Goal: Information Seeking & Learning: Learn about a topic

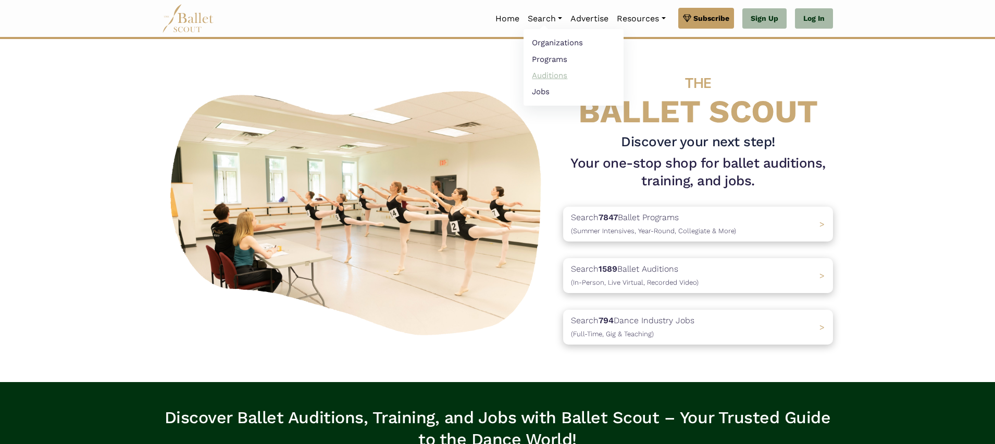
click at [537, 74] on link "Auditions" at bounding box center [573, 75] width 100 height 16
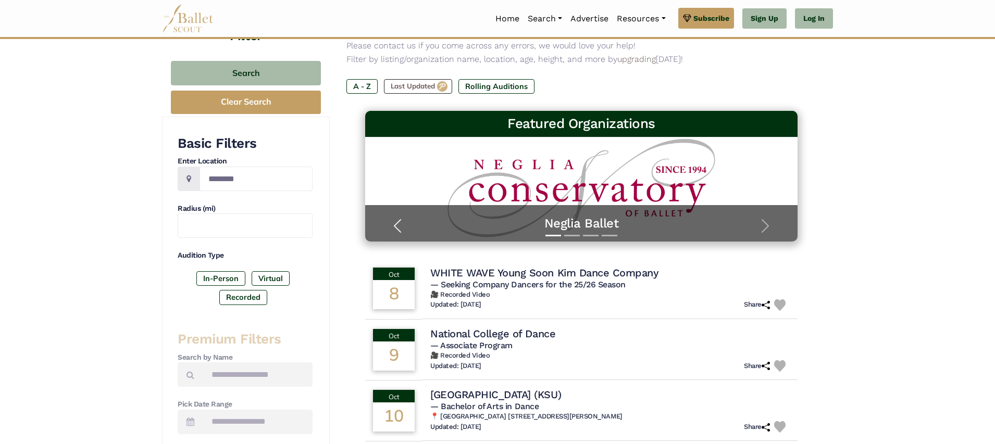
scroll to position [97, 0]
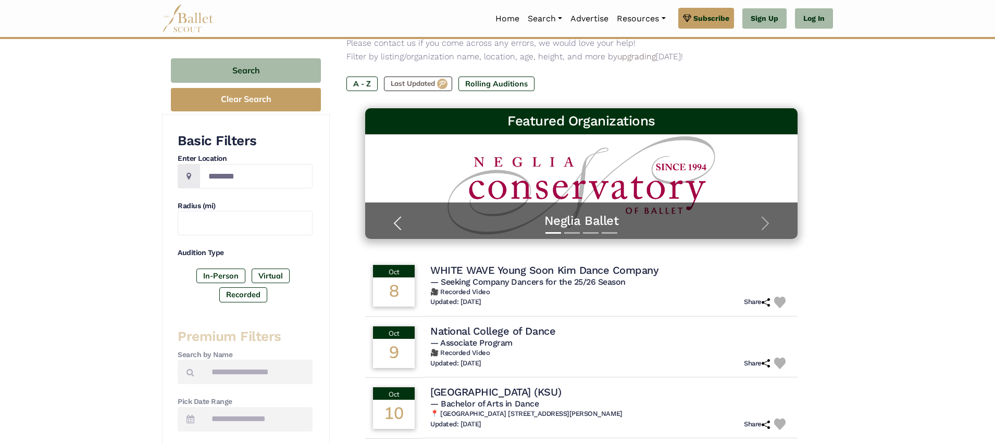
click at [400, 224] on span "button" at bounding box center [397, 223] width 17 height 17
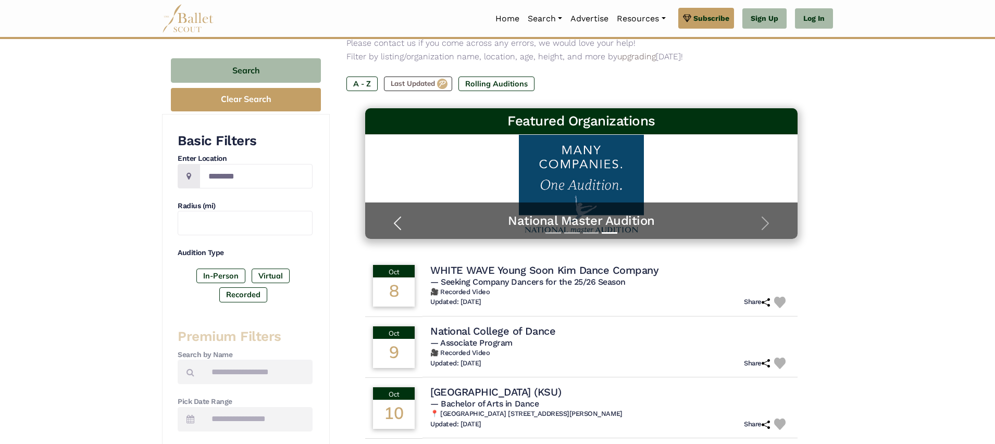
click at [400, 224] on span "button" at bounding box center [397, 223] width 17 height 17
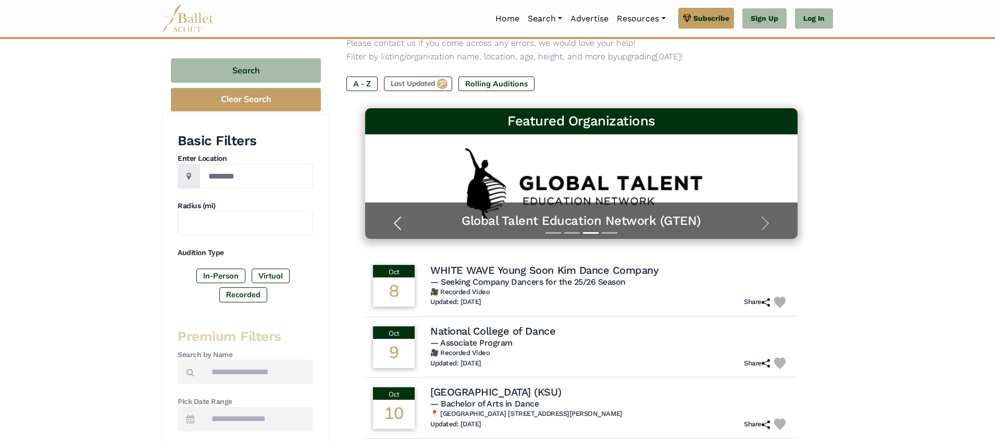
click at [400, 224] on span "button" at bounding box center [397, 223] width 17 height 17
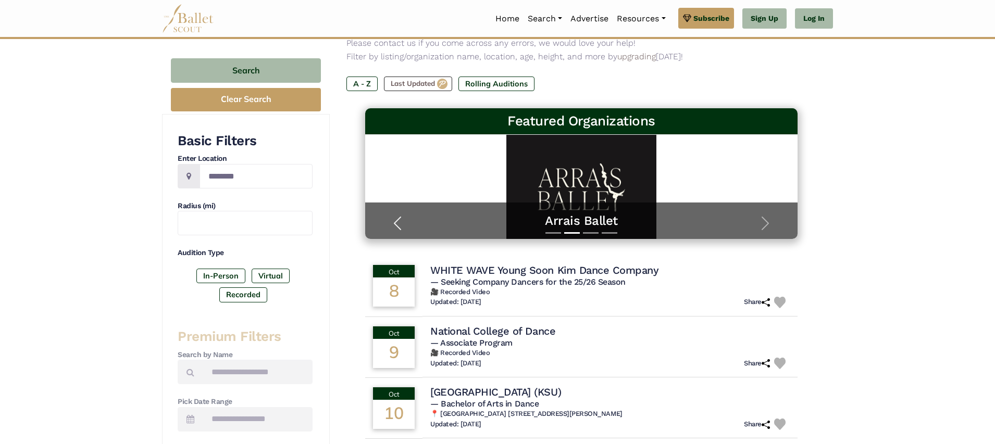
click at [401, 225] on span "button" at bounding box center [397, 223] width 17 height 17
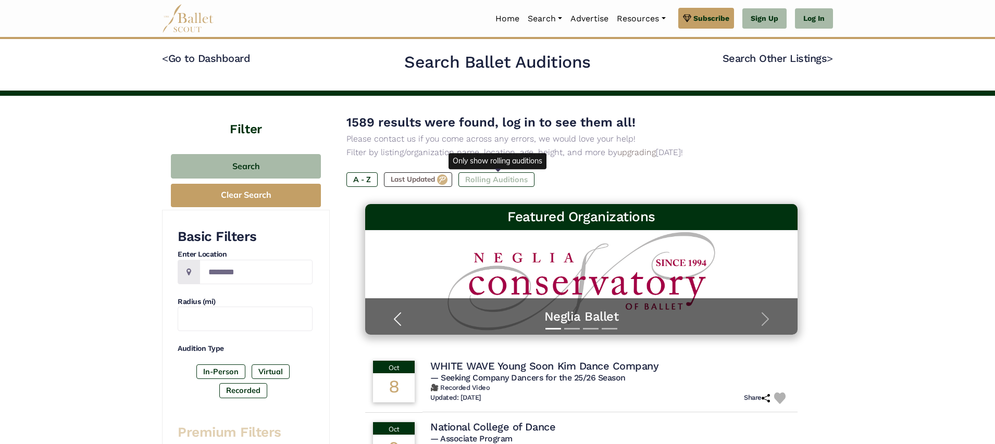
scroll to position [0, 0]
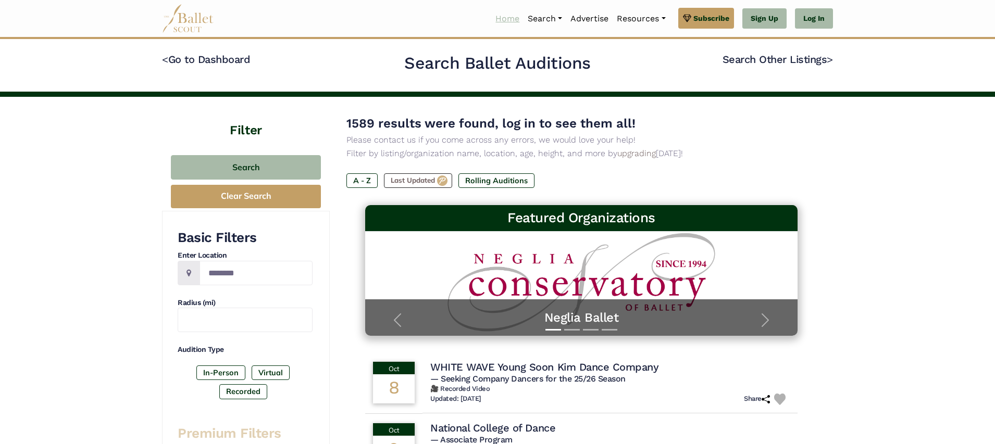
click at [501, 21] on link "Home" at bounding box center [507, 19] width 32 height 22
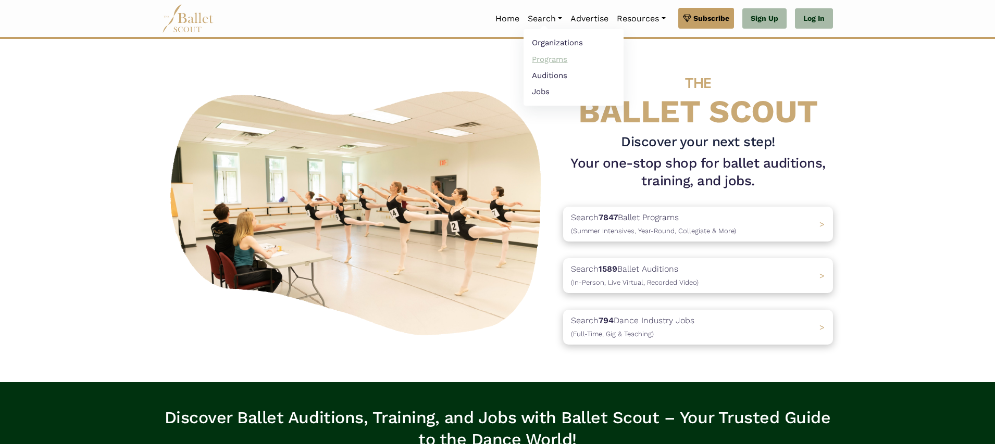
click at [534, 61] on link "Programs" at bounding box center [573, 59] width 100 height 16
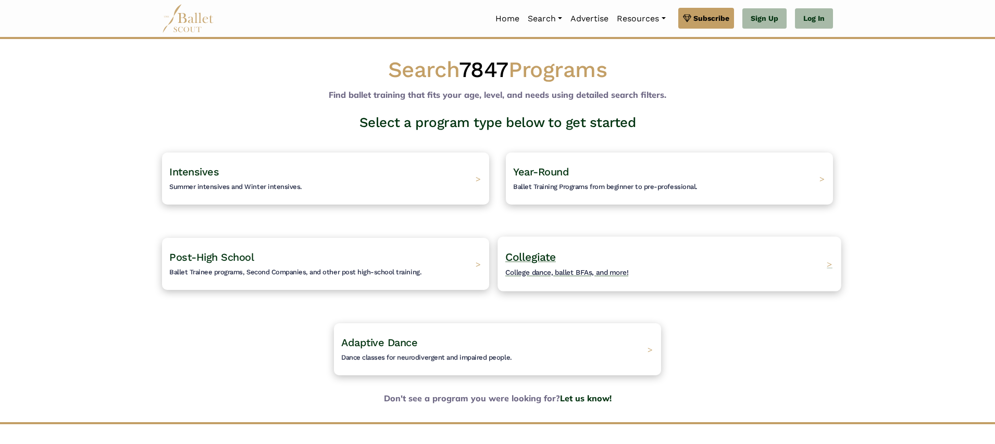
click at [538, 256] on span "Collegiate" at bounding box center [530, 256] width 51 height 13
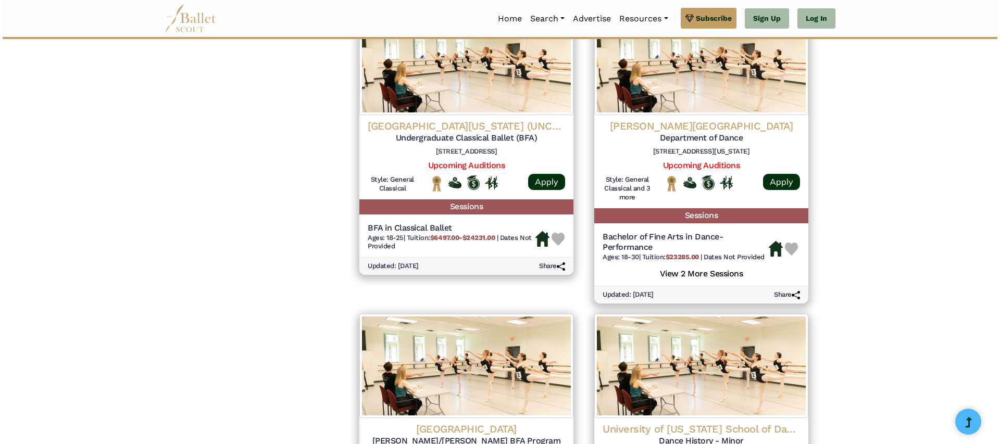
scroll to position [1107, 0]
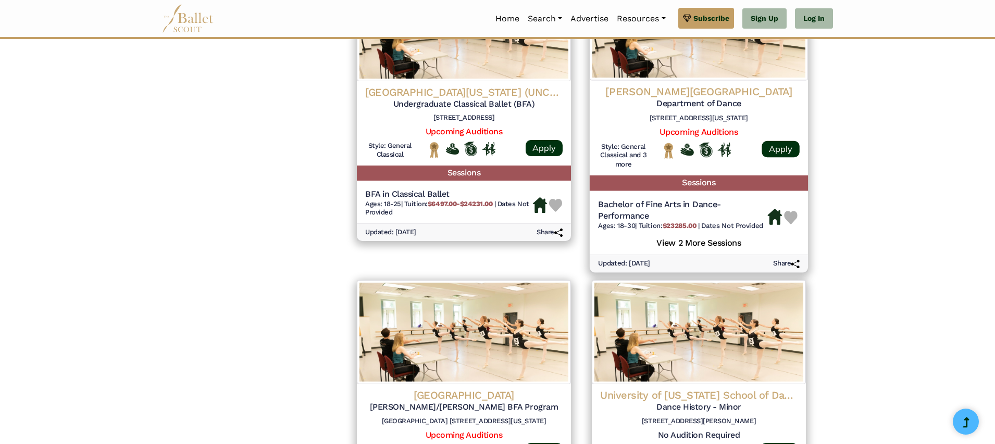
click at [649, 160] on div at bounding box center [698, 157] width 101 height 31
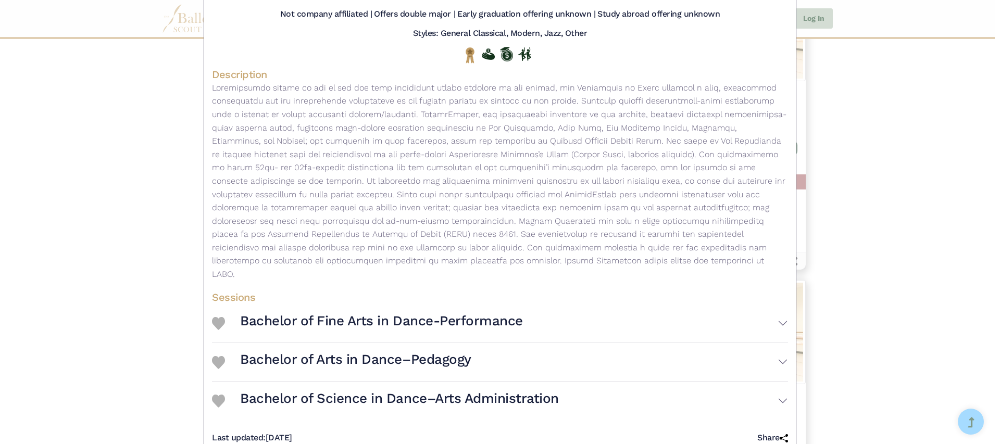
scroll to position [140, 0]
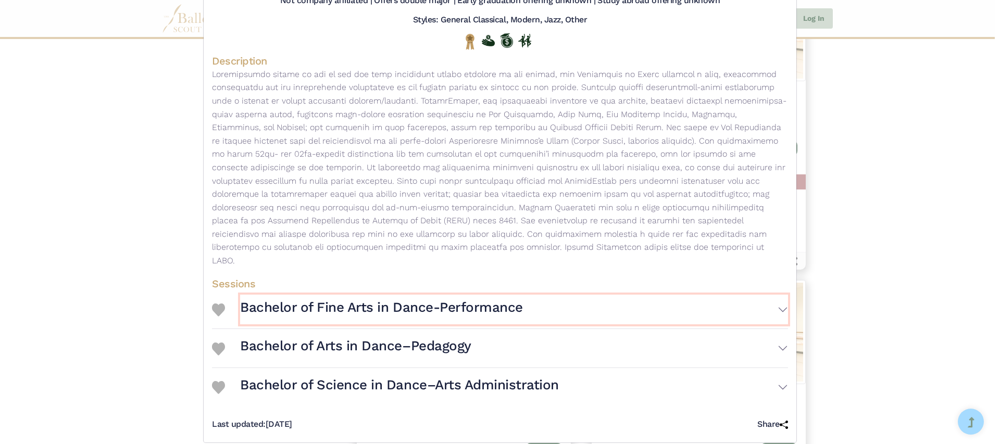
click at [492, 299] on h3 "Bachelor of Fine Arts in Dance-Performance" at bounding box center [381, 308] width 283 height 18
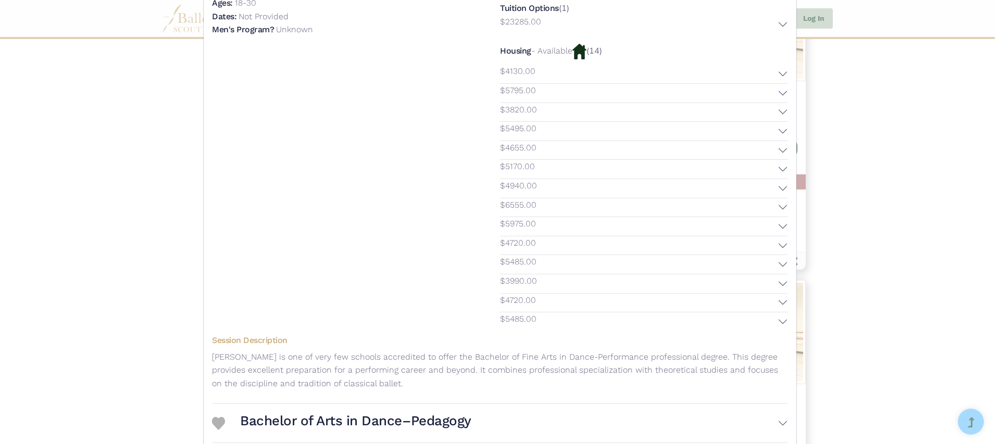
scroll to position [502, 0]
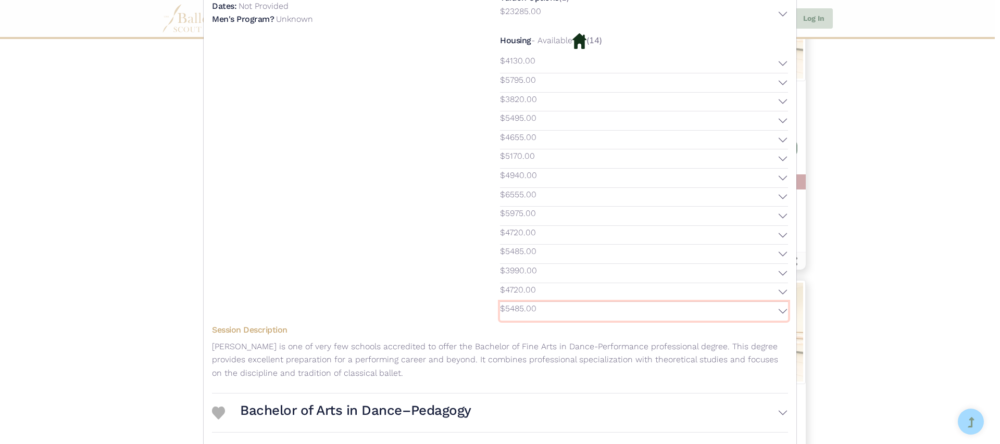
click at [777, 302] on button "$5485.00" at bounding box center [644, 311] width 288 height 19
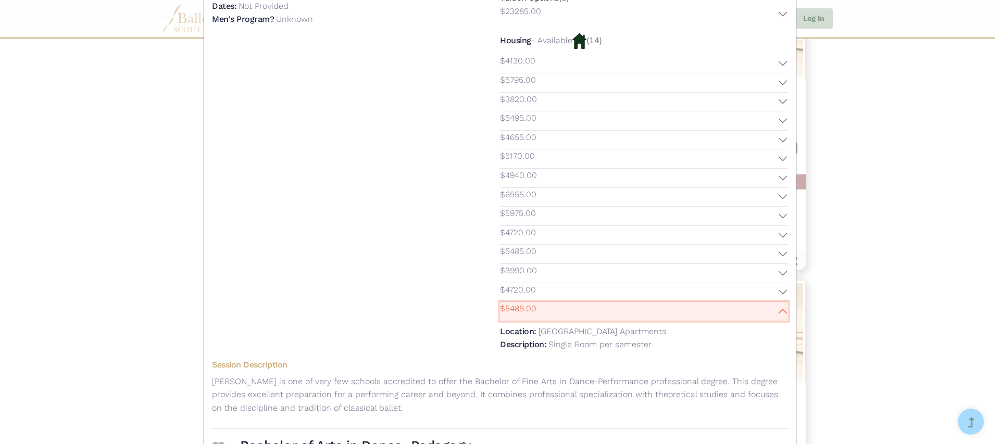
click at [777, 302] on button "$5485.00" at bounding box center [644, 311] width 288 height 19
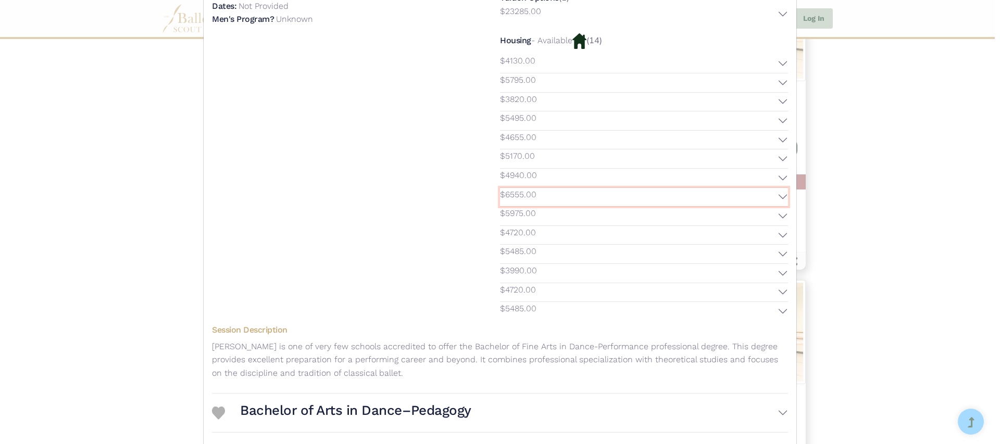
click at [756, 190] on button "$6555.00" at bounding box center [644, 197] width 288 height 19
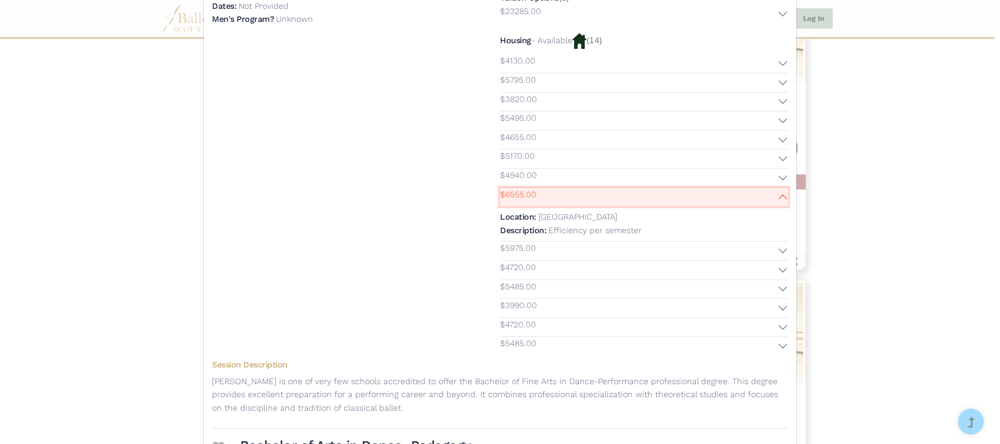
click at [754, 188] on button "$6555.00" at bounding box center [644, 197] width 288 height 19
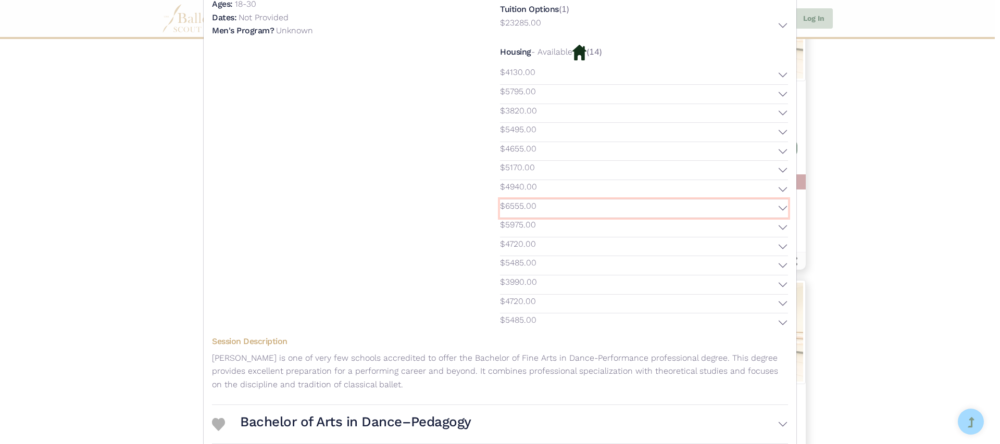
scroll to position [487, 0]
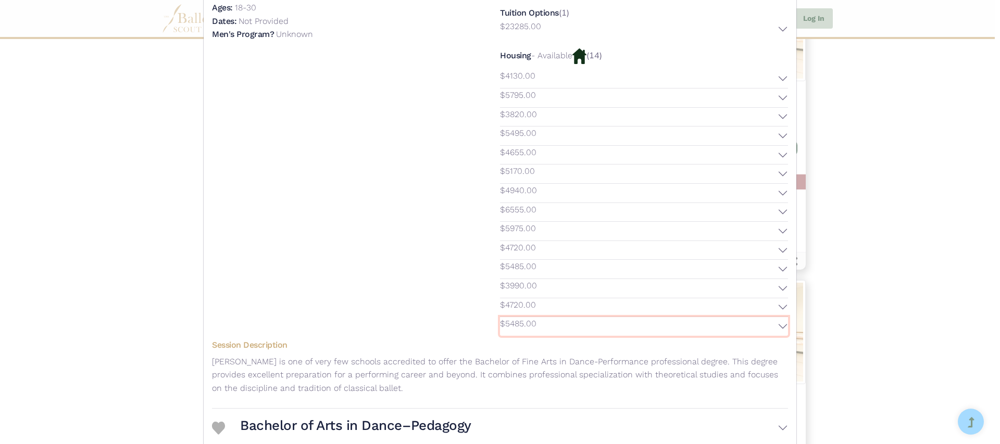
click at [599, 317] on button "$5485.00" at bounding box center [644, 326] width 288 height 19
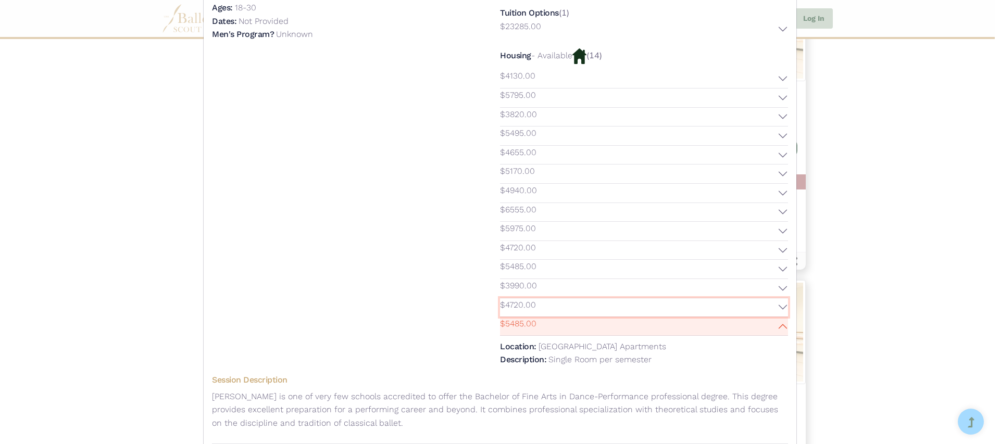
click at [597, 298] on button "$4720.00" at bounding box center [644, 307] width 288 height 19
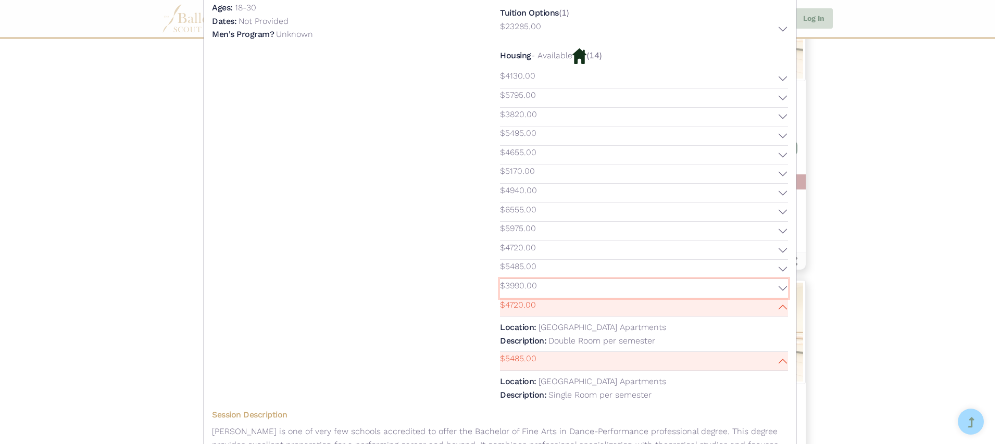
click at [592, 280] on button "$3990.00" at bounding box center [644, 288] width 288 height 19
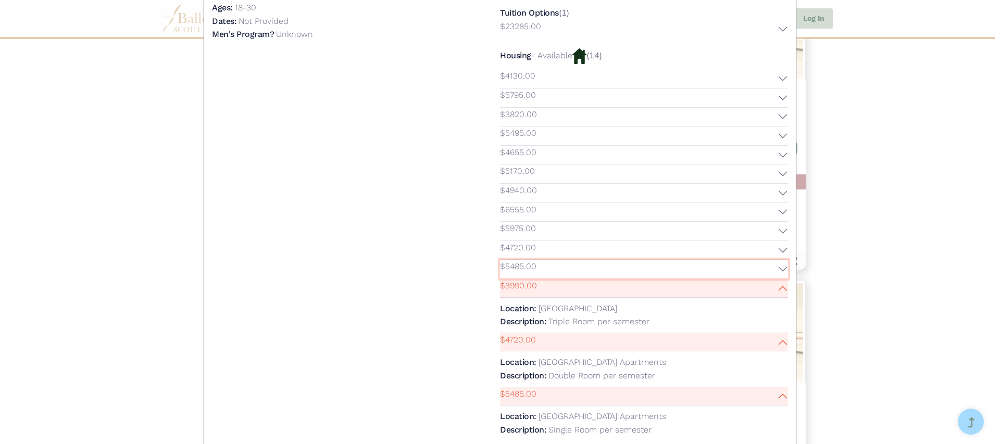
click at [581, 260] on button "$5485.00" at bounding box center [644, 269] width 288 height 19
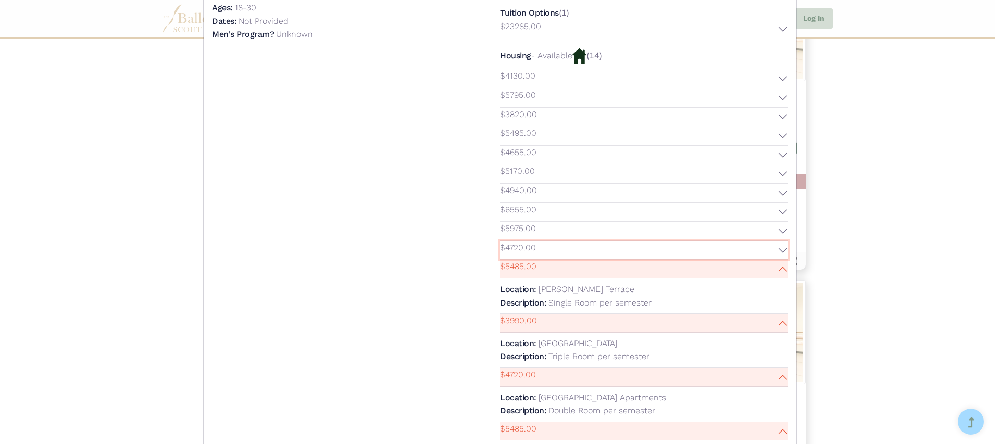
click at [580, 245] on button "$4720.00" at bounding box center [644, 250] width 288 height 19
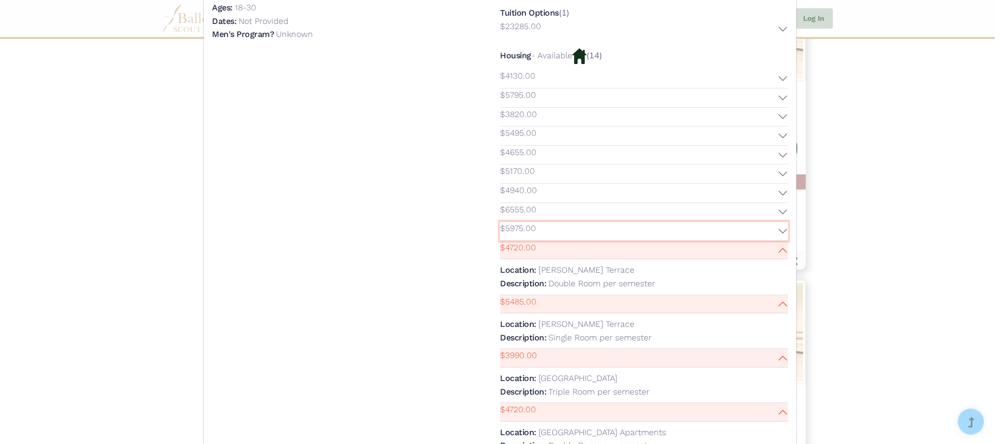
click at [579, 224] on button "$5975.00" at bounding box center [644, 231] width 288 height 19
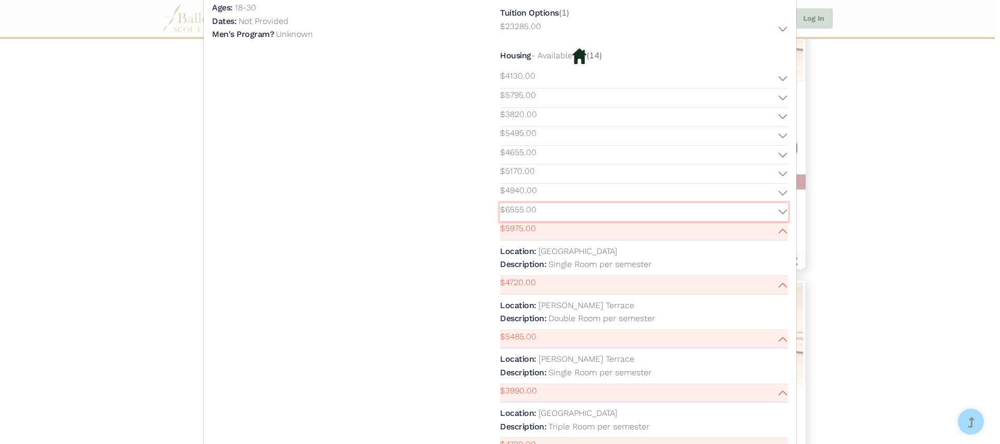
click at [573, 203] on button "$6555.00" at bounding box center [644, 212] width 288 height 19
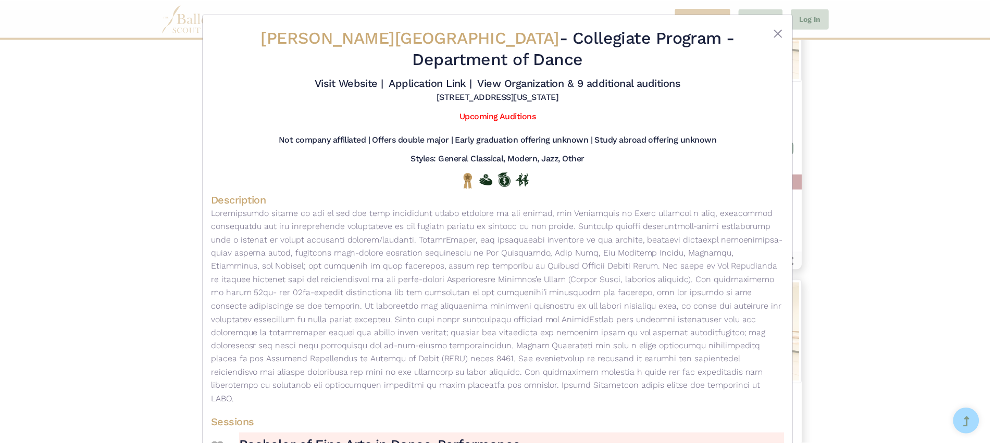
scroll to position [0, 0]
click at [199, 138] on div "Butler University - Collegiate Program - Department of Dance Visit Website | Ap…" at bounding box center [500, 222] width 1000 height 444
click at [168, 146] on div "Butler University - Collegiate Program - Department of Dance Visit Website | Ap…" at bounding box center [500, 222] width 1000 height 444
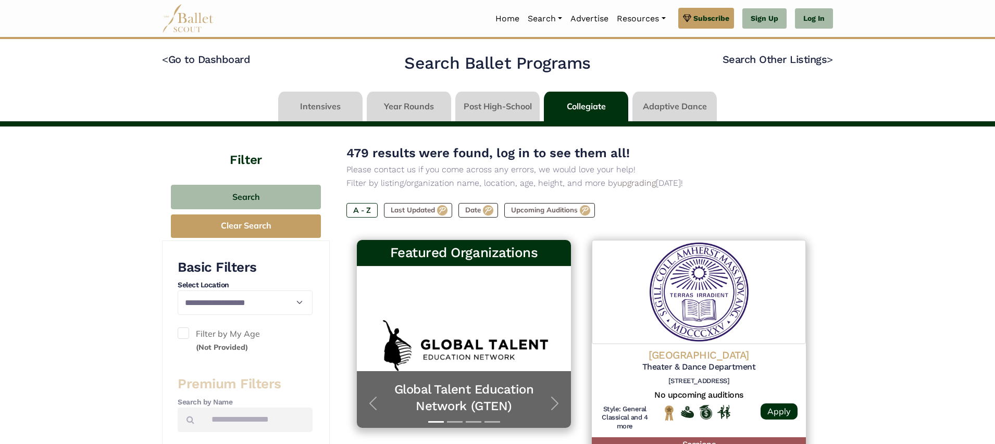
click at [662, 112] on link at bounding box center [674, 107] width 84 height 30
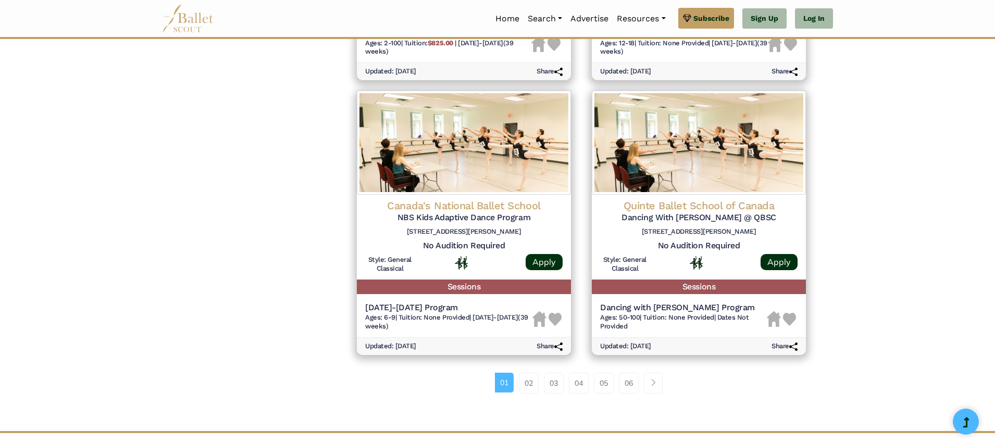
scroll to position [1271, 0]
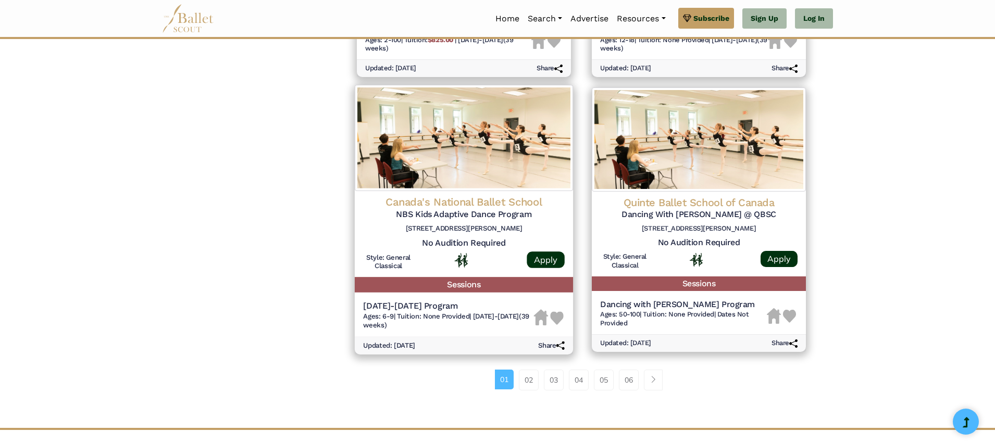
click at [520, 139] on img at bounding box center [464, 138] width 218 height 106
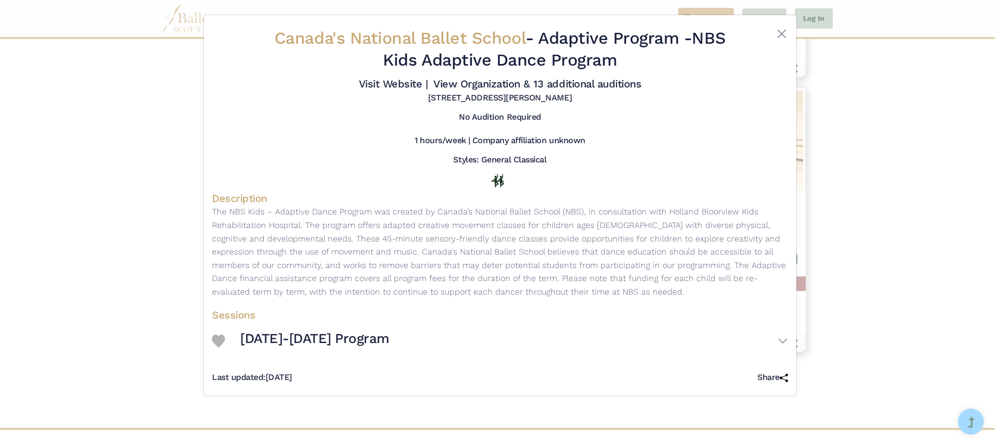
click at [189, 118] on div "Canada's National Ballet School - Adaptive Program - NBS Kids Adaptive Dance Pr…" at bounding box center [500, 222] width 1000 height 444
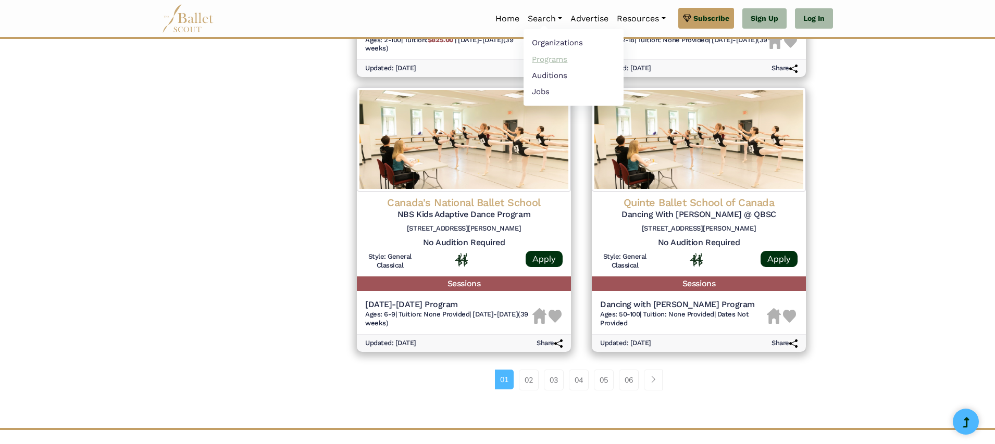
click at [549, 61] on link "Programs" at bounding box center [573, 59] width 100 height 16
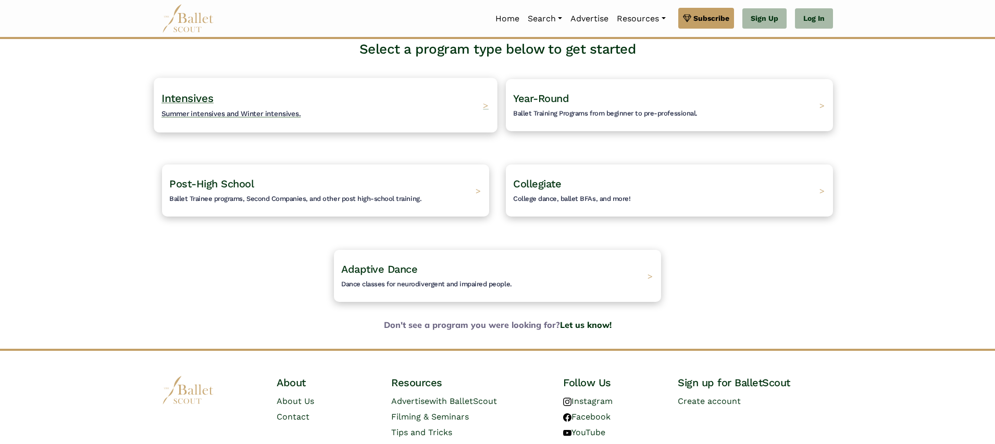
scroll to position [129, 0]
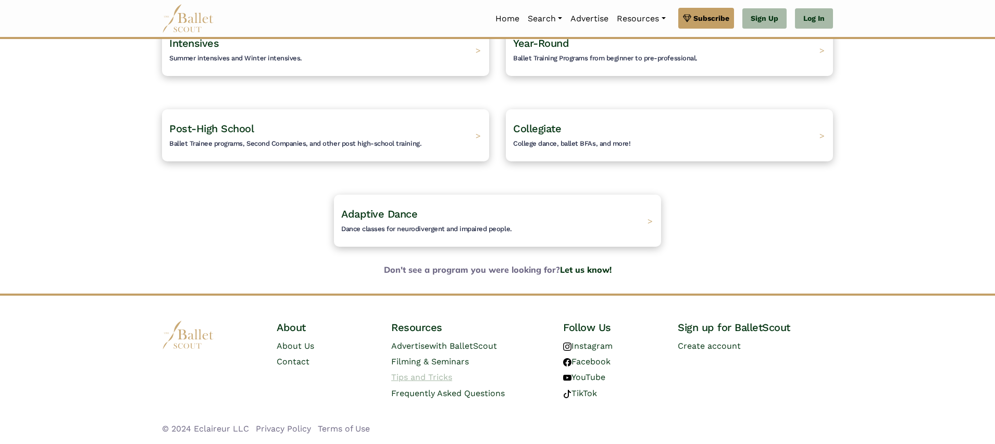
click at [408, 378] on link "Tips and Tricks" at bounding box center [421, 377] width 61 height 10
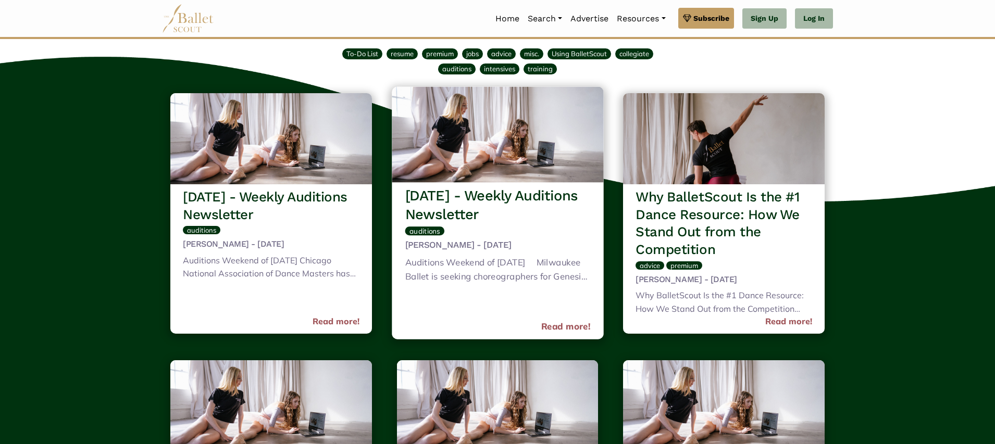
scroll to position [99, 0]
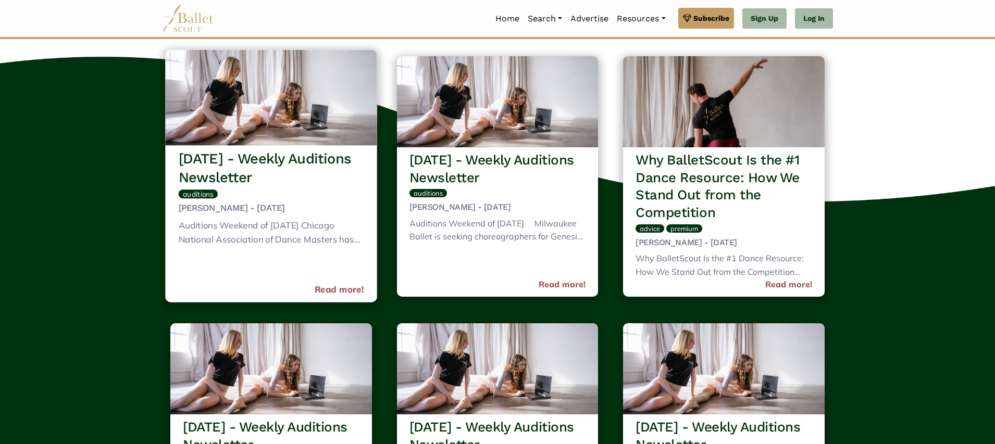
click at [299, 268] on div "[DATE] - Weekly Auditions Newsletter auditions [PERSON_NAME] - [DATE] Auditions…" at bounding box center [270, 223] width 211 height 157
click at [347, 294] on link "Read more!" at bounding box center [339, 290] width 49 height 14
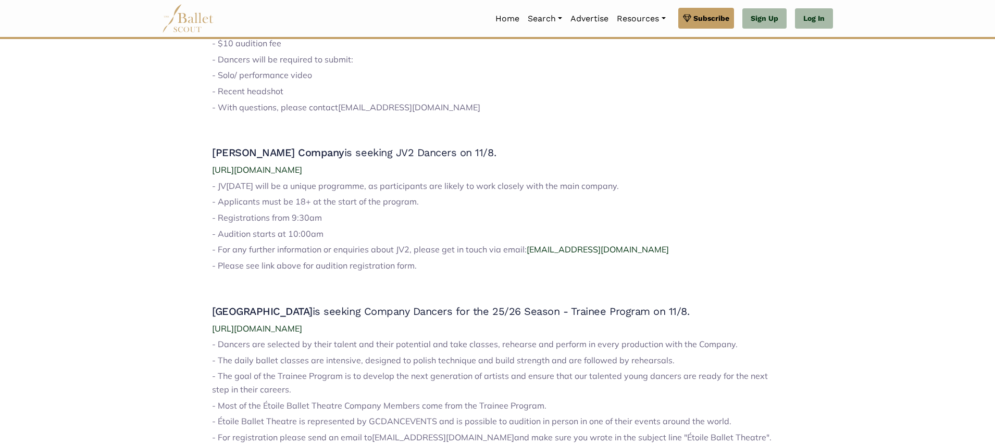
scroll to position [1062, 0]
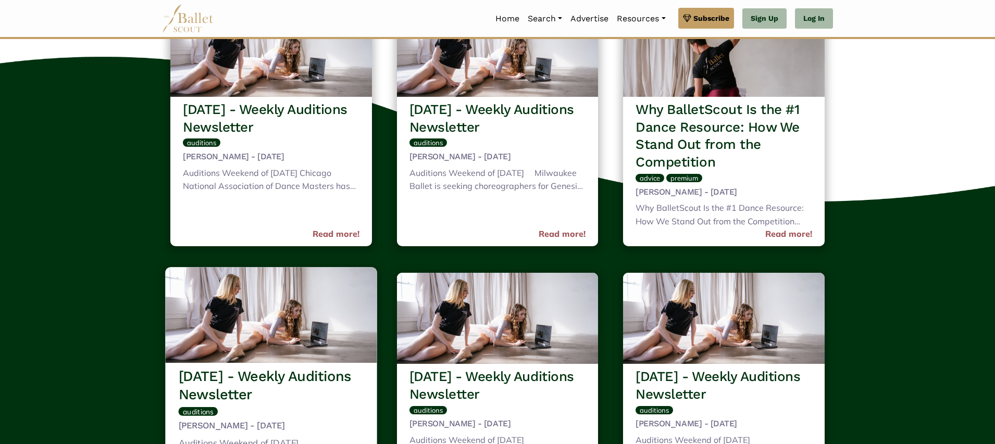
scroll to position [164, 0]
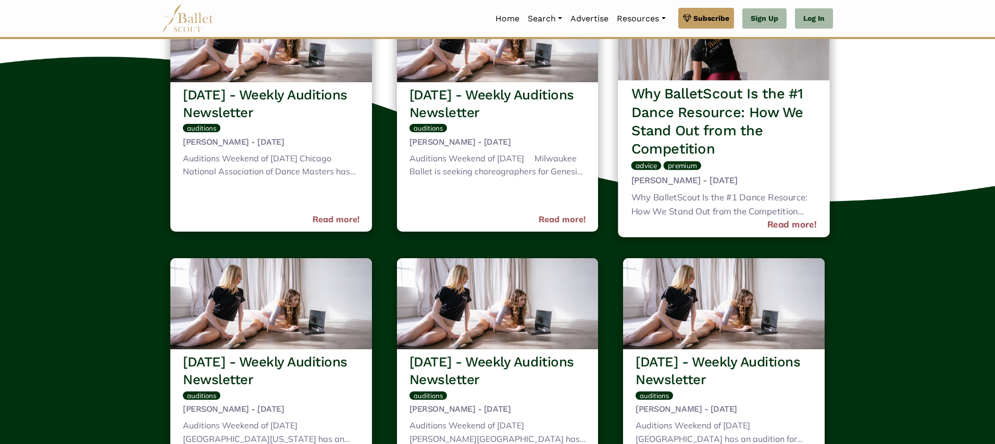
click at [708, 77] on img at bounding box center [723, 32] width 211 height 96
click at [707, 103] on h3 "Why BalletScout Is the #1 Dance Resource: How We Stand Out from the Competition" at bounding box center [723, 122] width 185 height 74
click at [784, 226] on link "Read more!" at bounding box center [791, 225] width 49 height 14
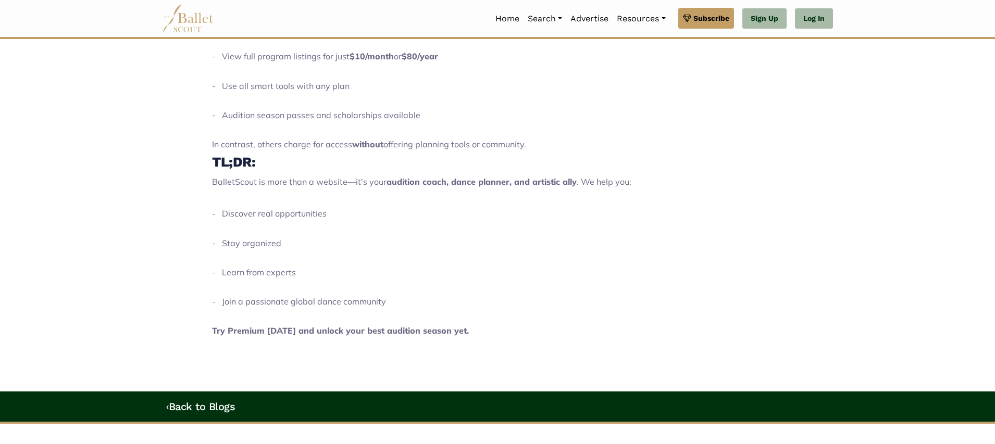
scroll to position [1335, 0]
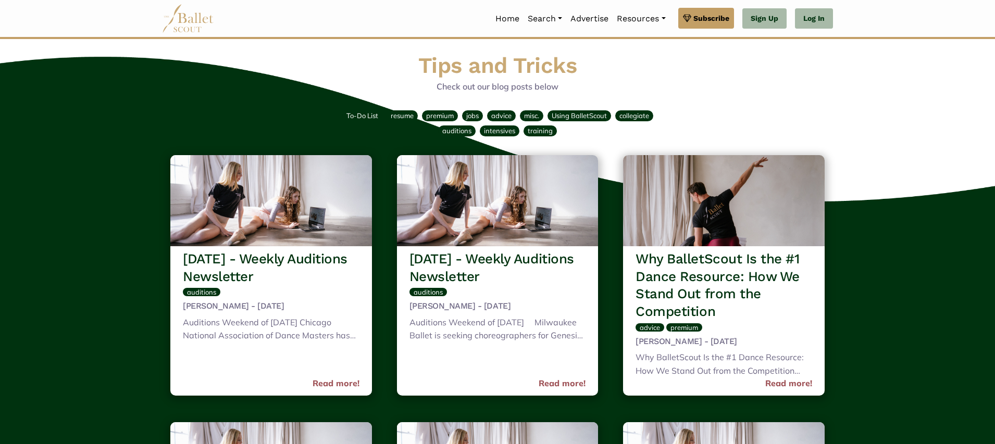
click at [182, 32] on img at bounding box center [188, 18] width 52 height 29
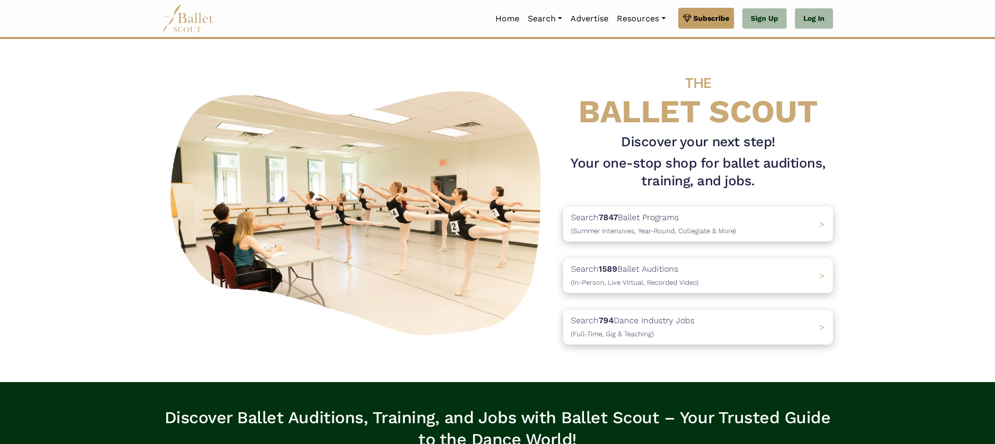
click at [193, 24] on img at bounding box center [188, 18] width 52 height 29
click at [533, 16] on link "Search" at bounding box center [544, 19] width 43 height 22
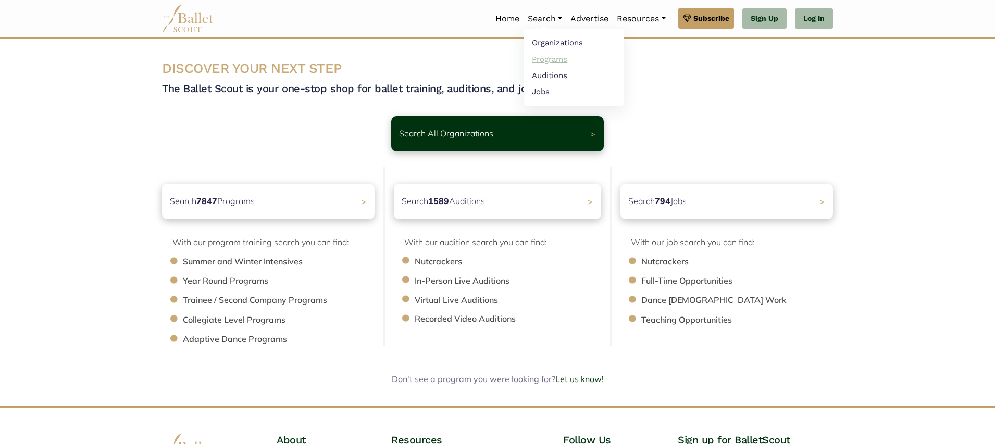
click at [551, 63] on link "Programs" at bounding box center [573, 59] width 100 height 16
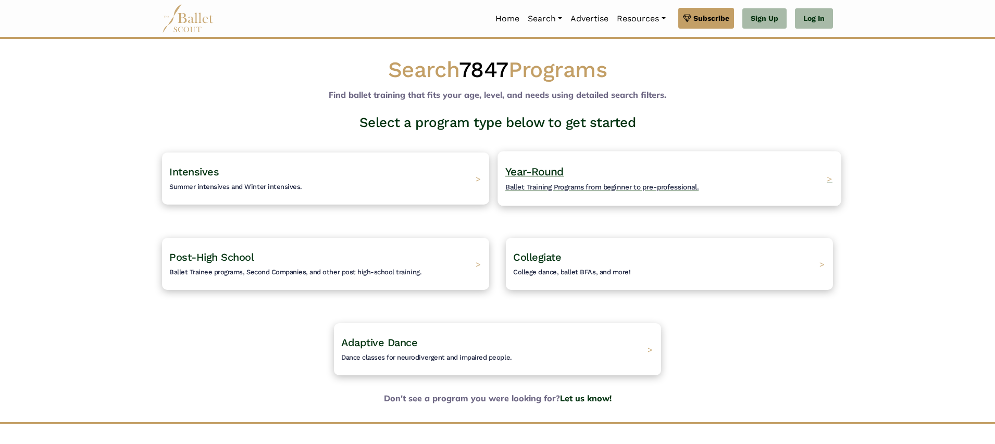
click at [530, 173] on span "Year-Round" at bounding box center [534, 171] width 59 height 13
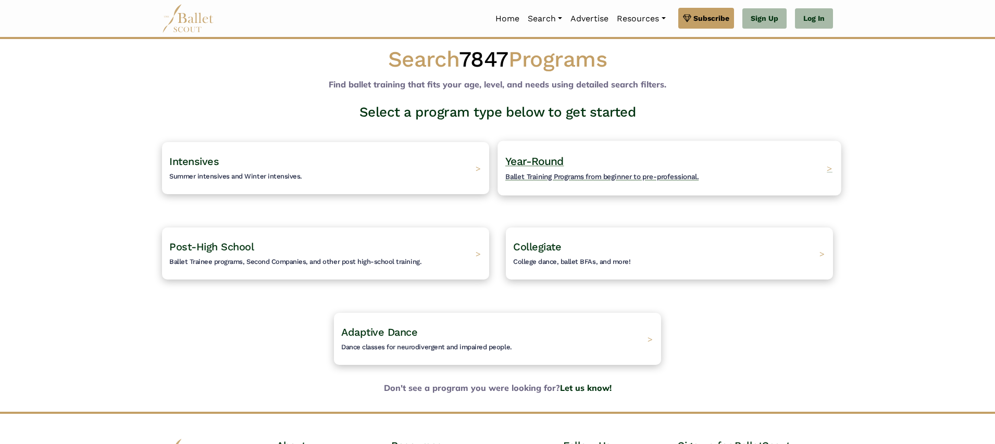
scroll to position [18, 0]
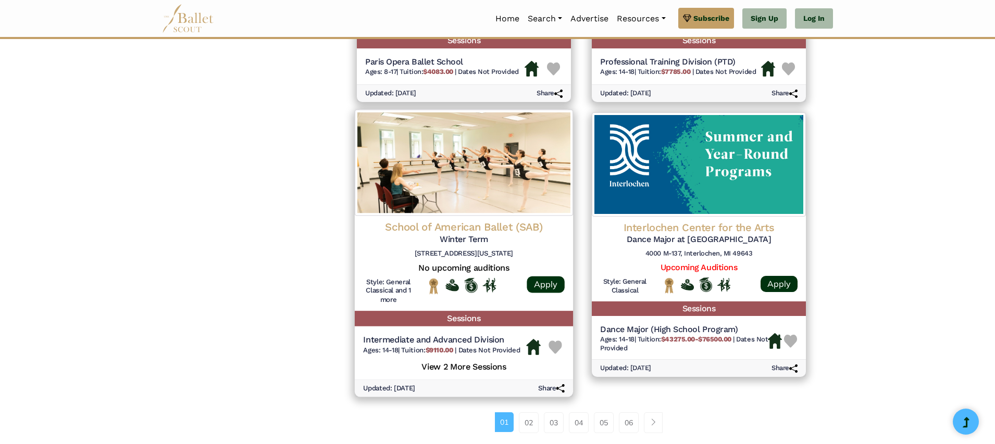
scroll to position [1426, 0]
